Goal: Task Accomplishment & Management: Use online tool/utility

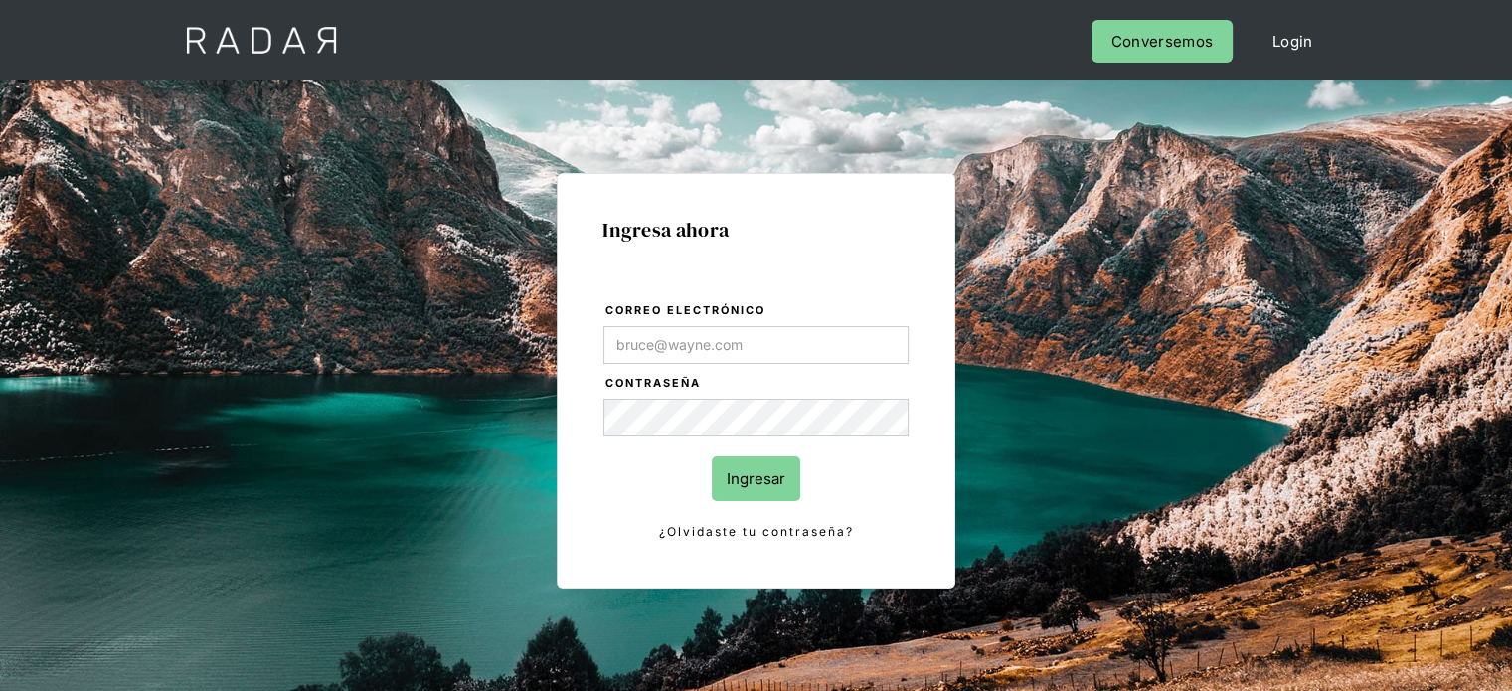
click at [766, 353] on input "Correo electrónico" at bounding box center [756, 345] width 305 height 38
click at [747, 341] on input "Correo electrónico" at bounding box center [756, 345] width 305 height 38
type input "[PERSON_NAME][EMAIL_ADDRESS][PERSON_NAME][DOMAIN_NAME]"
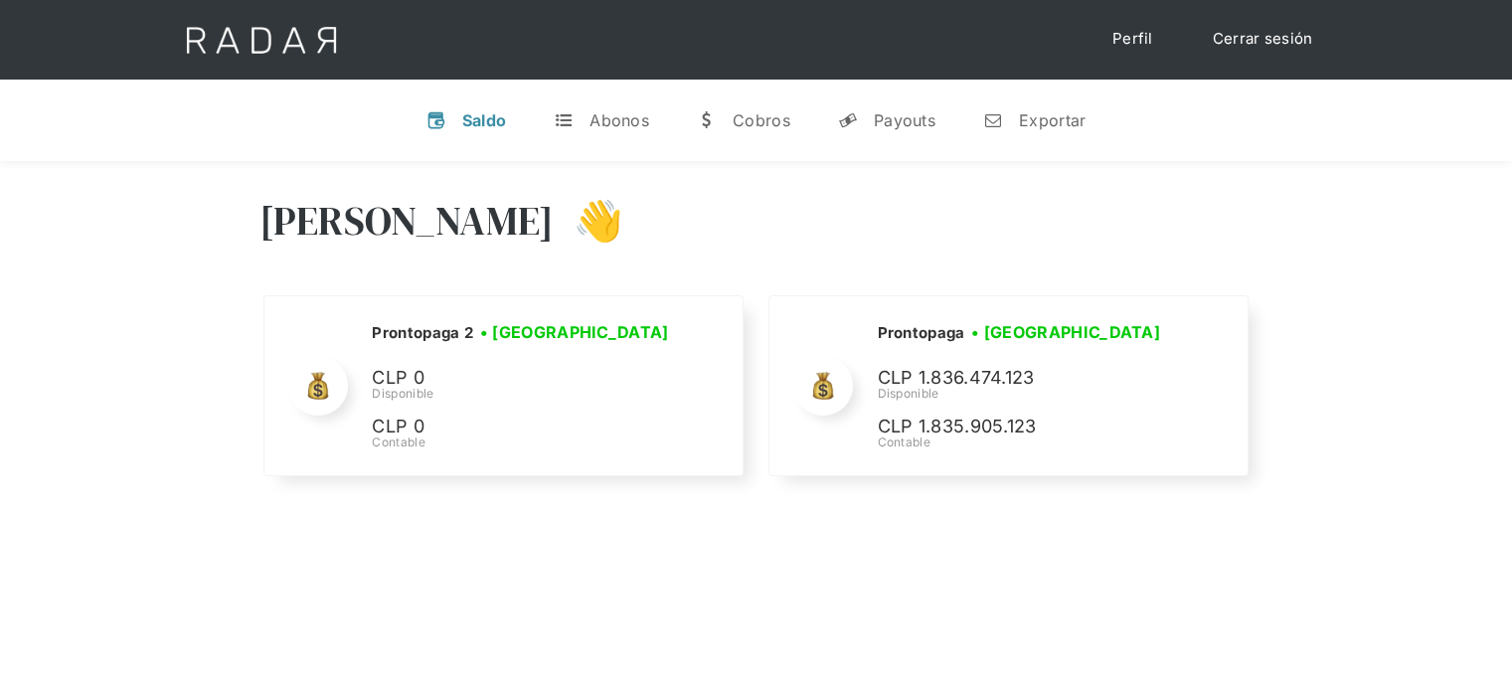
click at [1305, 344] on div "Hola José 👋 Cargando tus cuentas... Nombre de la empresa • Conectada • Desconec…" at bounding box center [756, 339] width 1512 height 356
